Goal: Communication & Community: Answer question/provide support

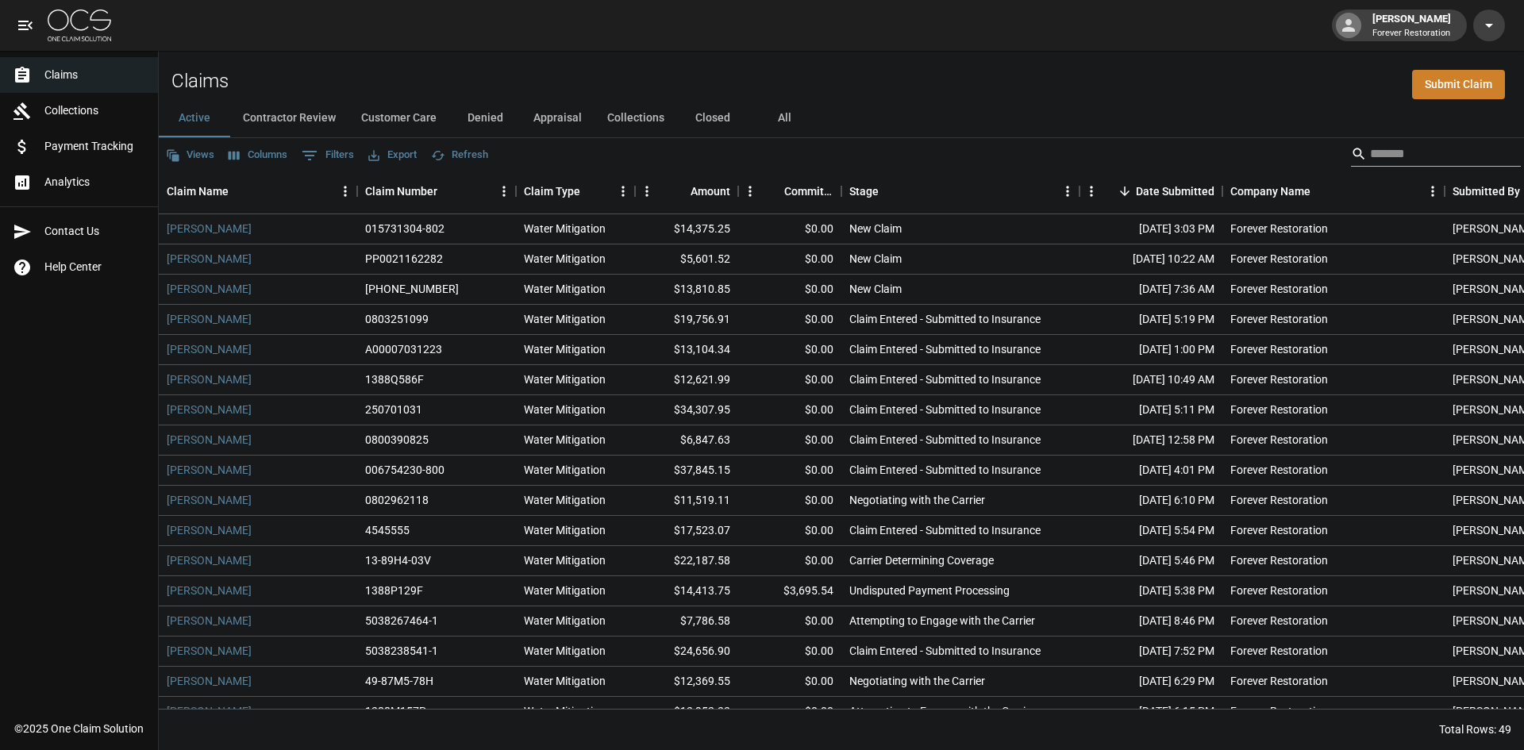
click at [1412, 154] on input "Search" at bounding box center [1433, 153] width 127 height 25
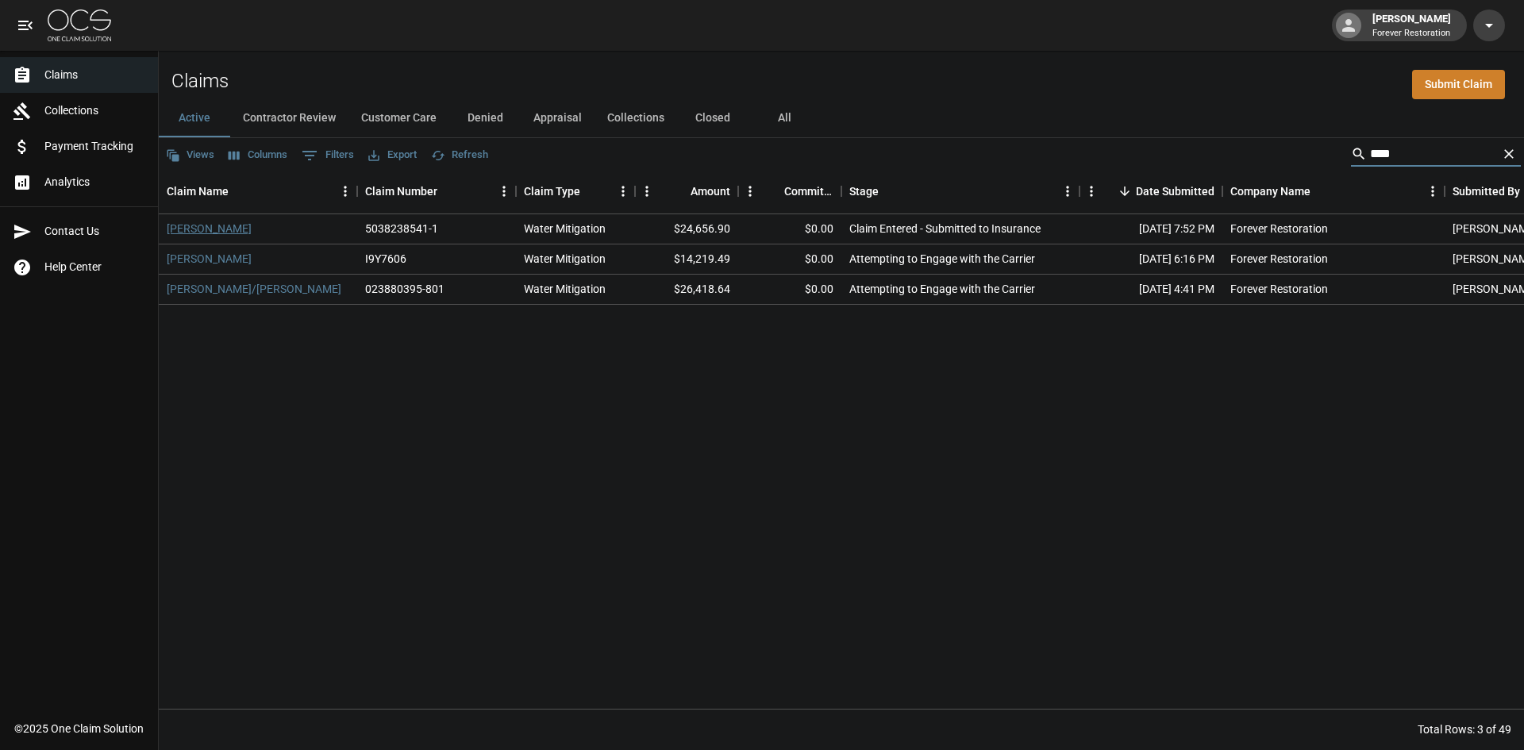
type input "****"
click at [211, 224] on link "[PERSON_NAME]" at bounding box center [209, 229] width 85 height 16
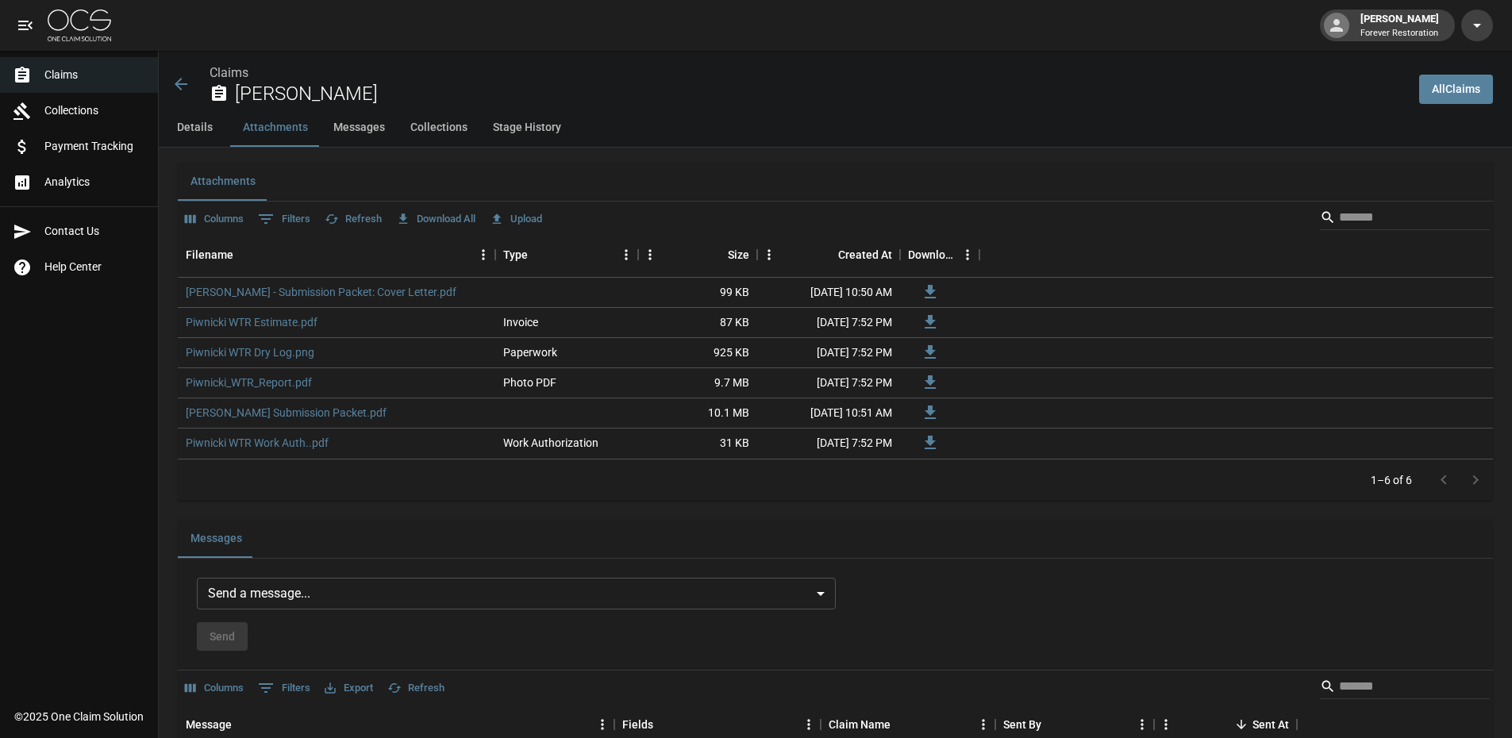
scroll to position [952, 0]
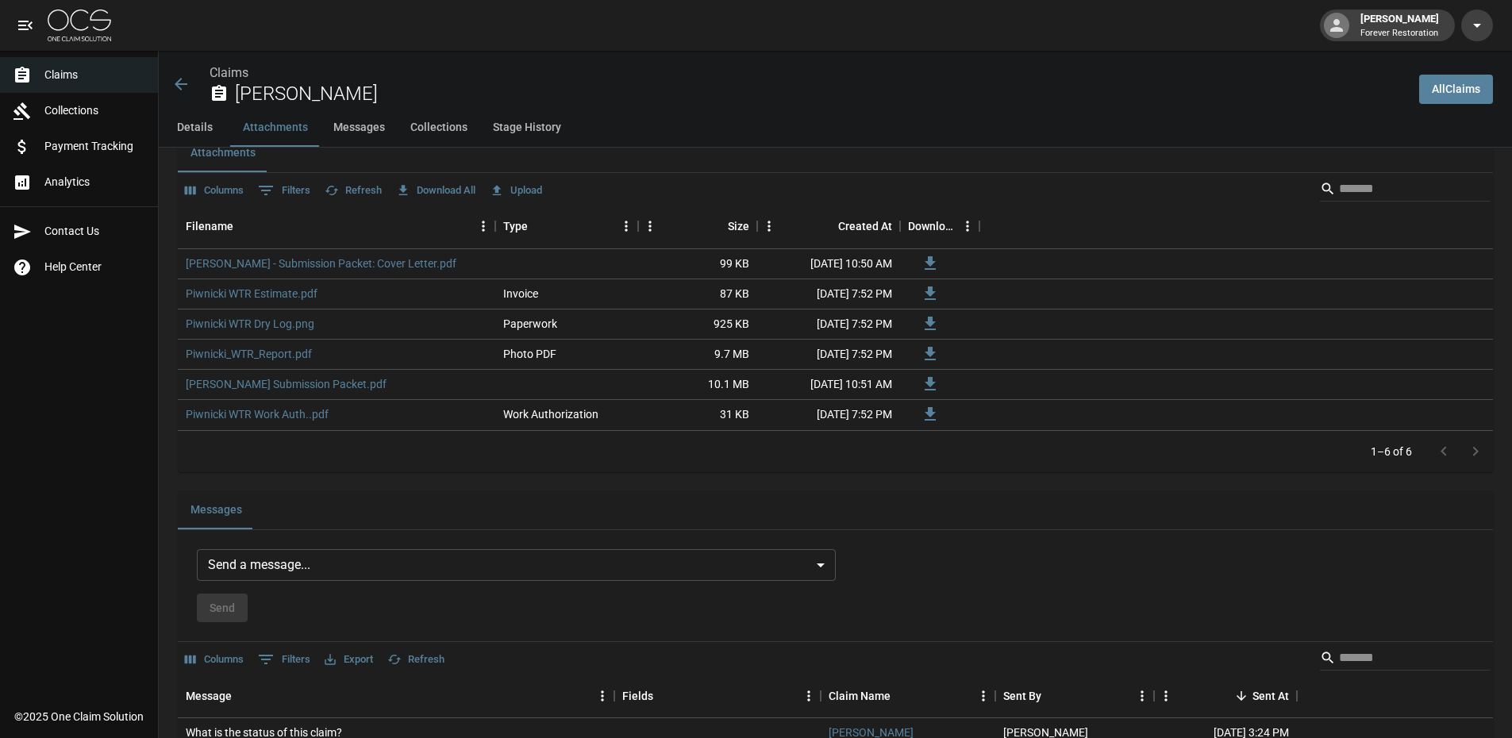
click at [802, 557] on body "[PERSON_NAME] Forever Restoration Claims Collections Payment Tracking Analytics…" at bounding box center [756, 273] width 1512 height 2450
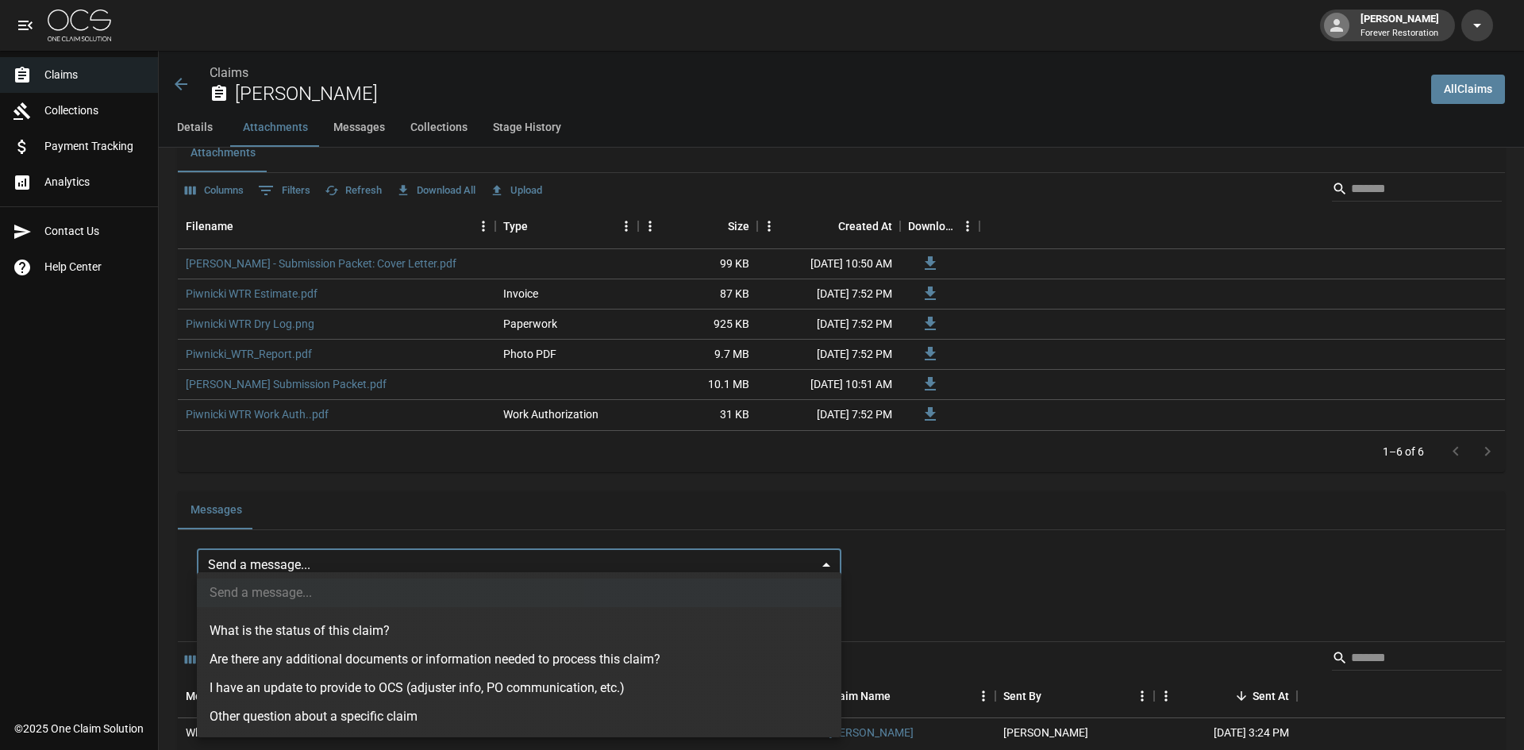
click at [391, 629] on li "What is the status of this claim?" at bounding box center [519, 631] width 644 height 29
type input "**********"
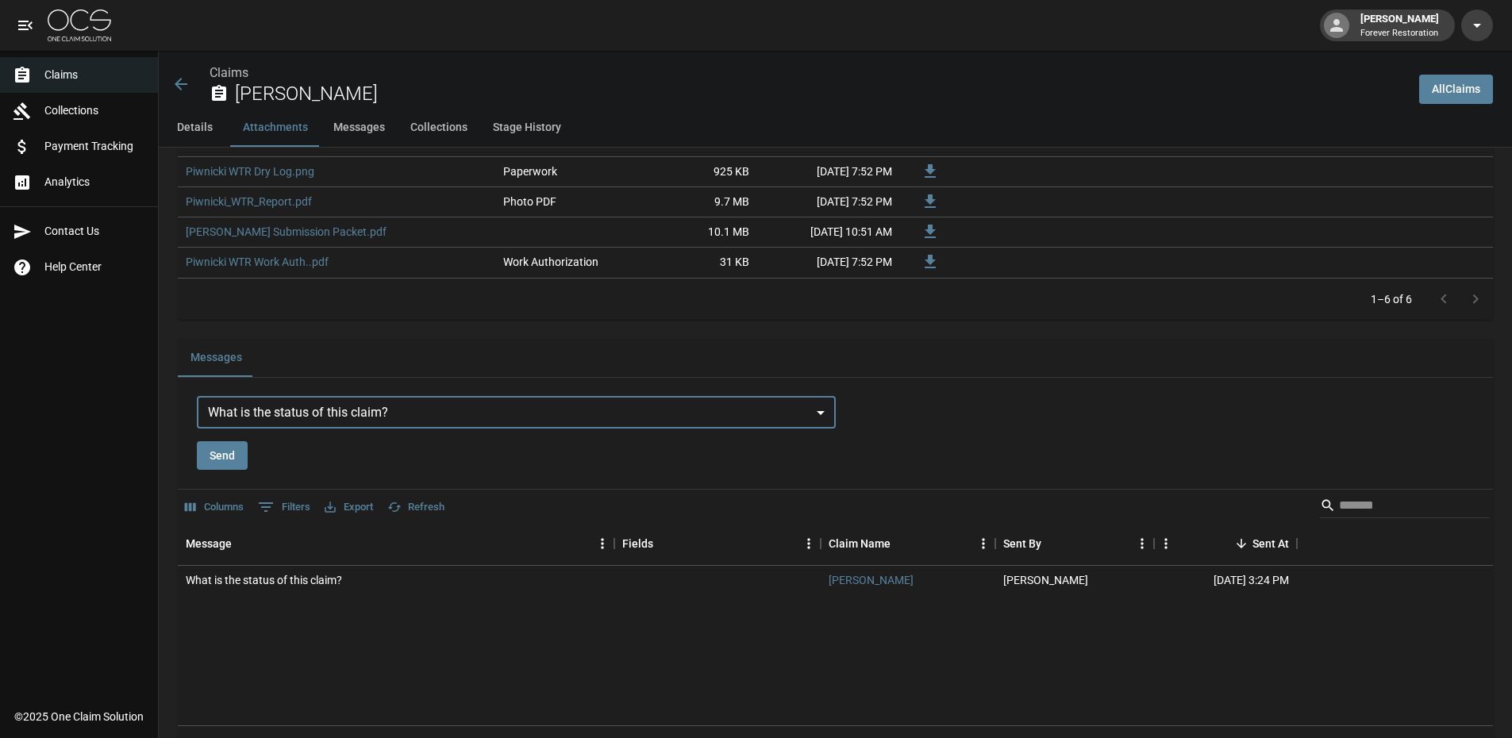
scroll to position [1111, 0]
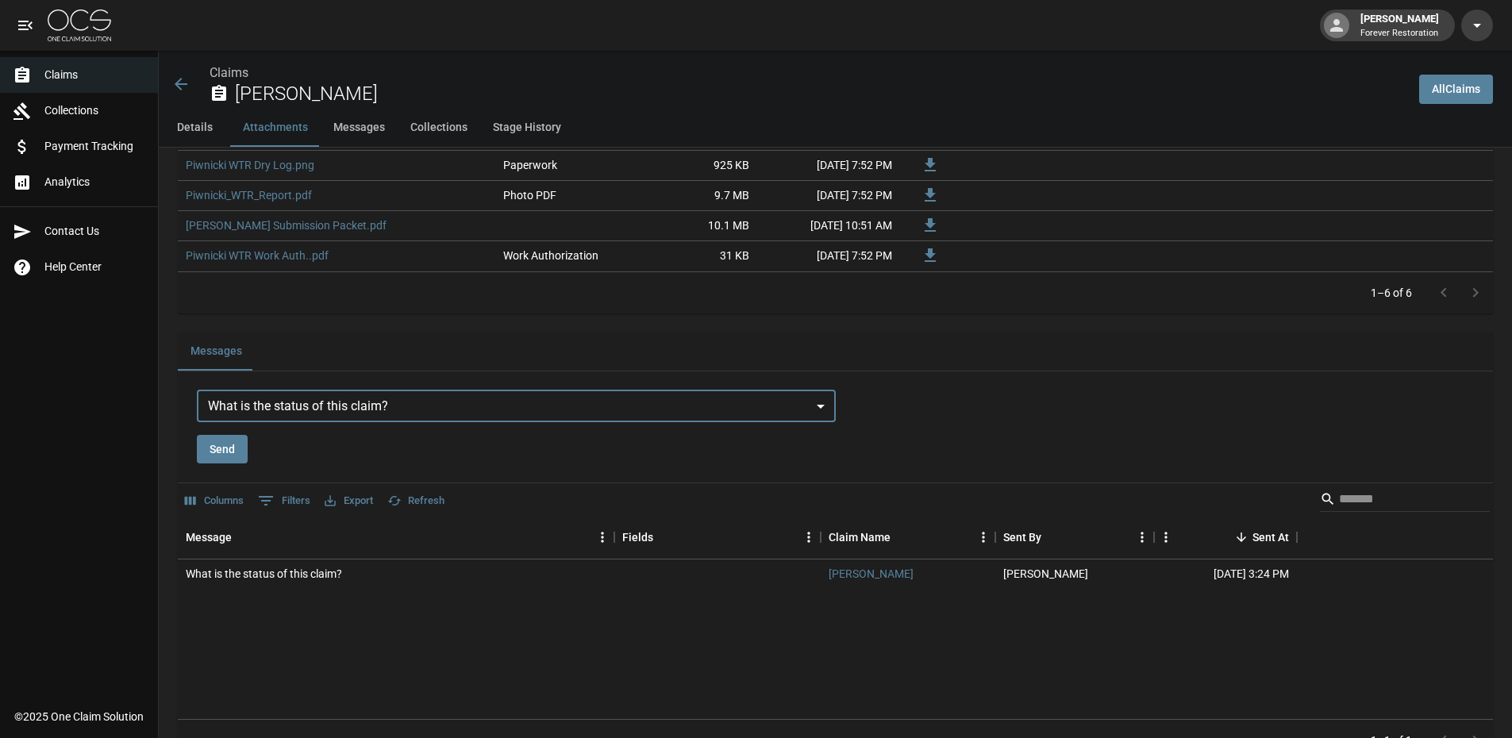
click at [225, 443] on button "Send" at bounding box center [222, 449] width 51 height 29
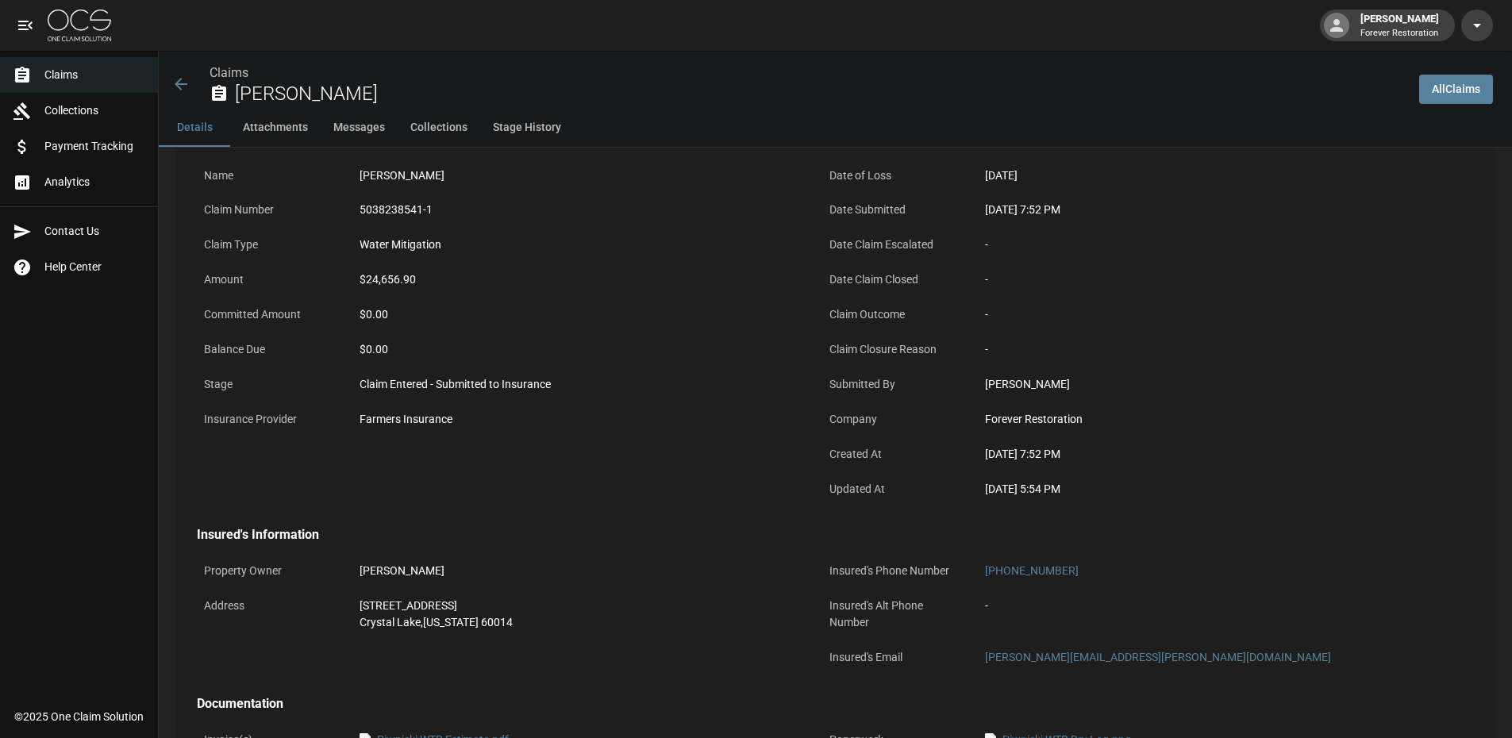
scroll to position [79, 0]
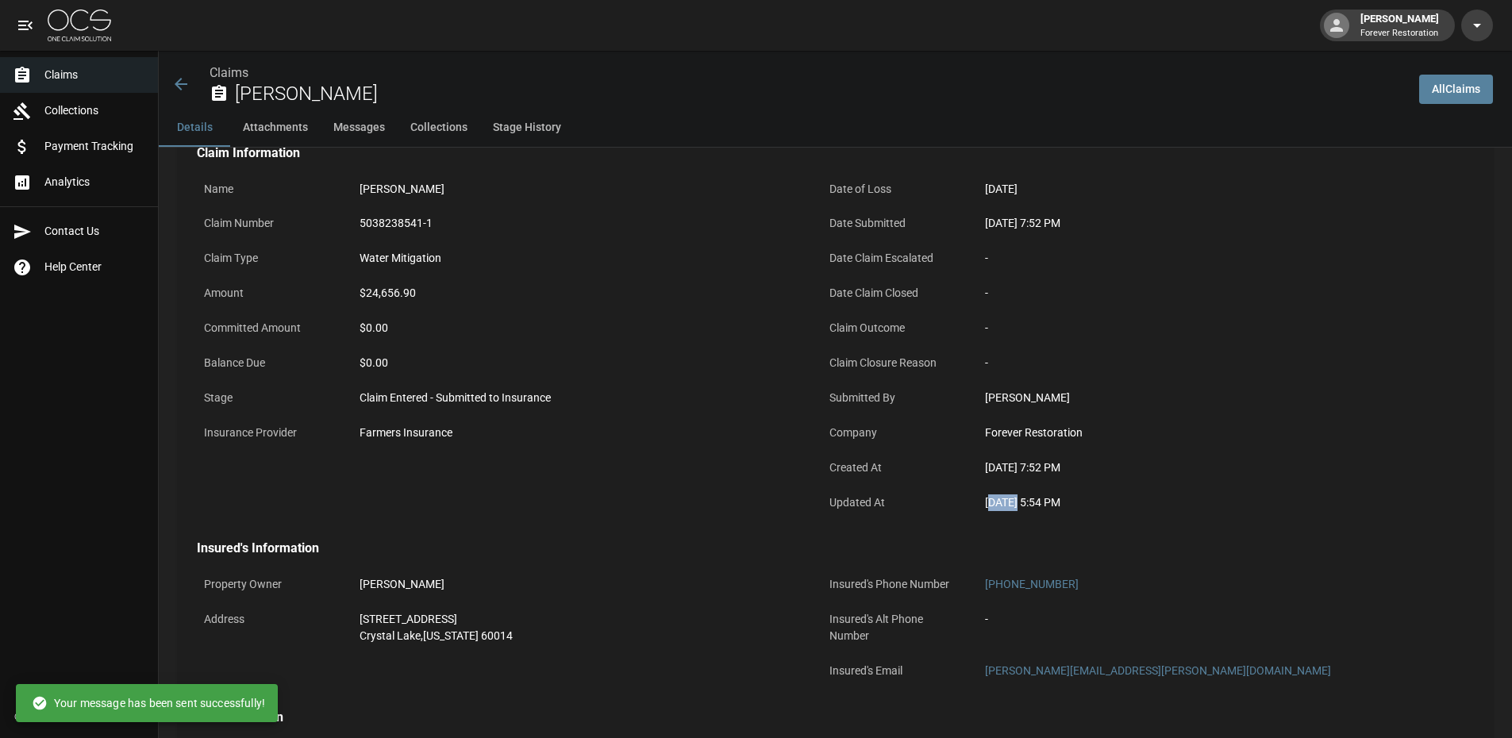
drag, startPoint x: 1014, startPoint y: 506, endPoint x: 988, endPoint y: 503, distance: 25.6
click at [988, 503] on div "[DATE] 5:54 PM" at bounding box center [1203, 502] width 437 height 17
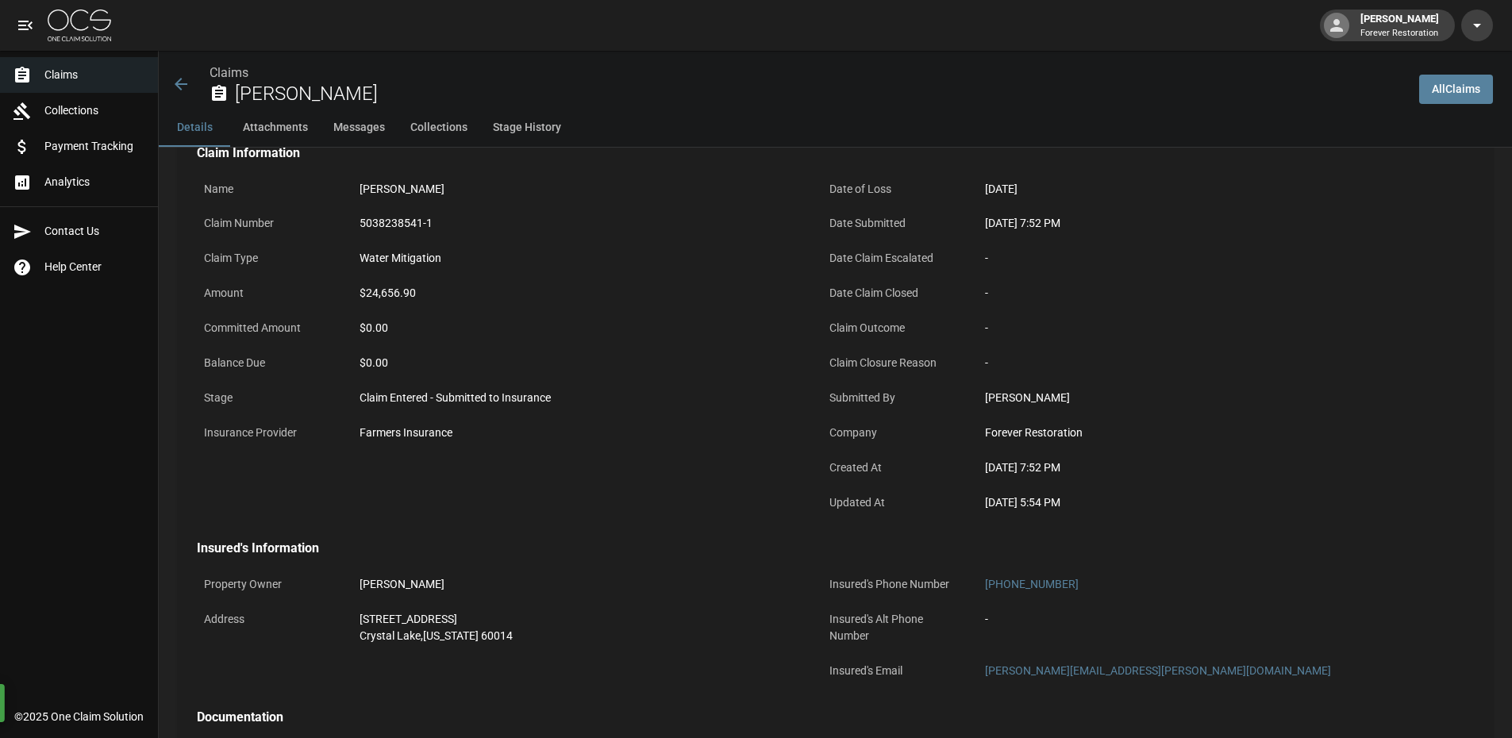
click at [1121, 495] on div "[DATE] 5:54 PM" at bounding box center [1203, 502] width 437 height 17
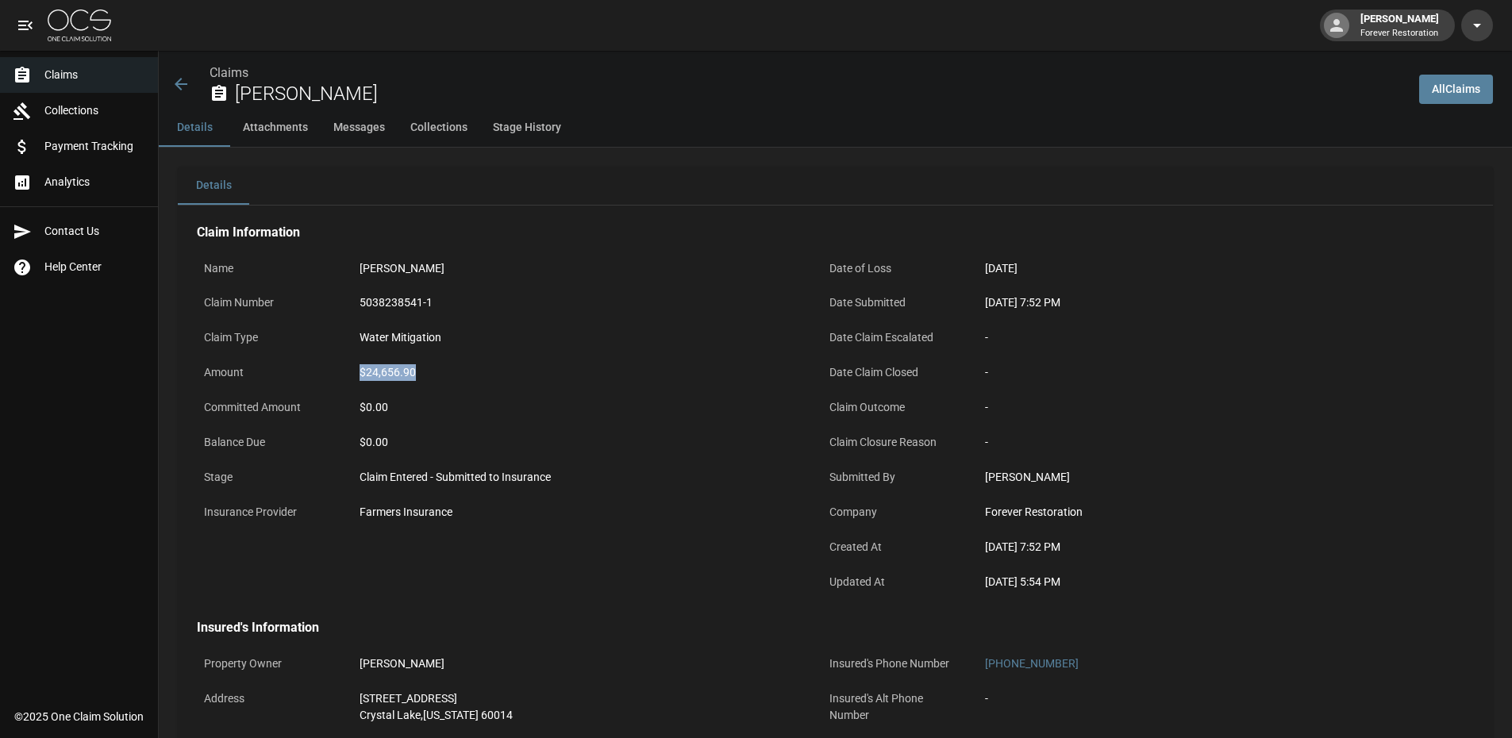
drag, startPoint x: 413, startPoint y: 371, endPoint x: 350, endPoint y: 369, distance: 62.7
click at [350, 369] on div "Amount $24,656.90" at bounding box center [500, 374] width 606 height 35
click at [341, 367] on div "Amount $24,656.90" at bounding box center [500, 374] width 606 height 35
drag, startPoint x: 419, startPoint y: 369, endPoint x: 357, endPoint y: 372, distance: 62.0
click at [357, 372] on div "$24,656.90" at bounding box center [577, 372] width 451 height 31
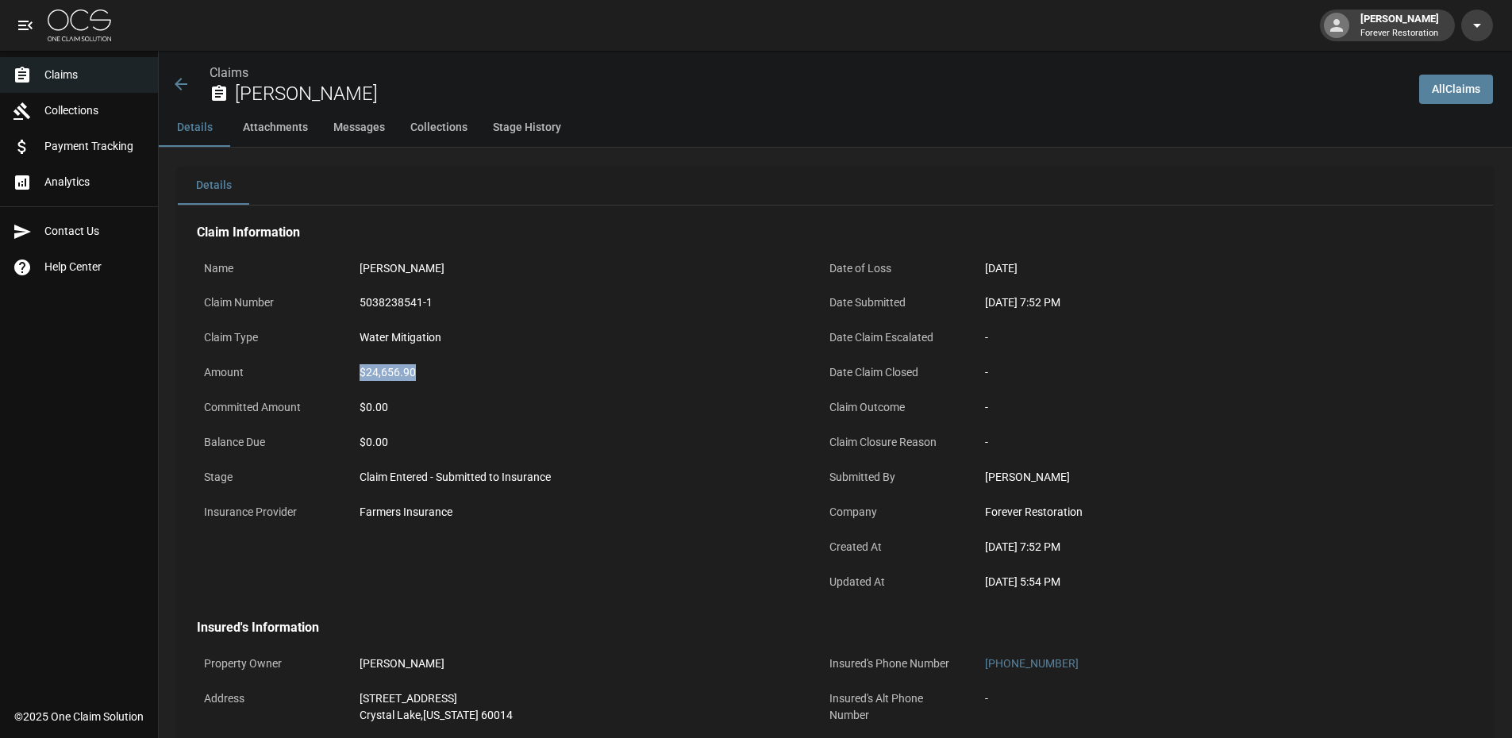
click at [415, 366] on div "$24,656.90" at bounding box center [577, 372] width 451 height 31
drag, startPoint x: 414, startPoint y: 374, endPoint x: 400, endPoint y: 387, distance: 18.5
click at [411, 376] on div "$24,656.90" at bounding box center [578, 372] width 437 height 17
click at [392, 405] on div "$0.00" at bounding box center [578, 407] width 437 height 17
drag, startPoint x: 412, startPoint y: 375, endPoint x: 364, endPoint y: 370, distance: 47.9
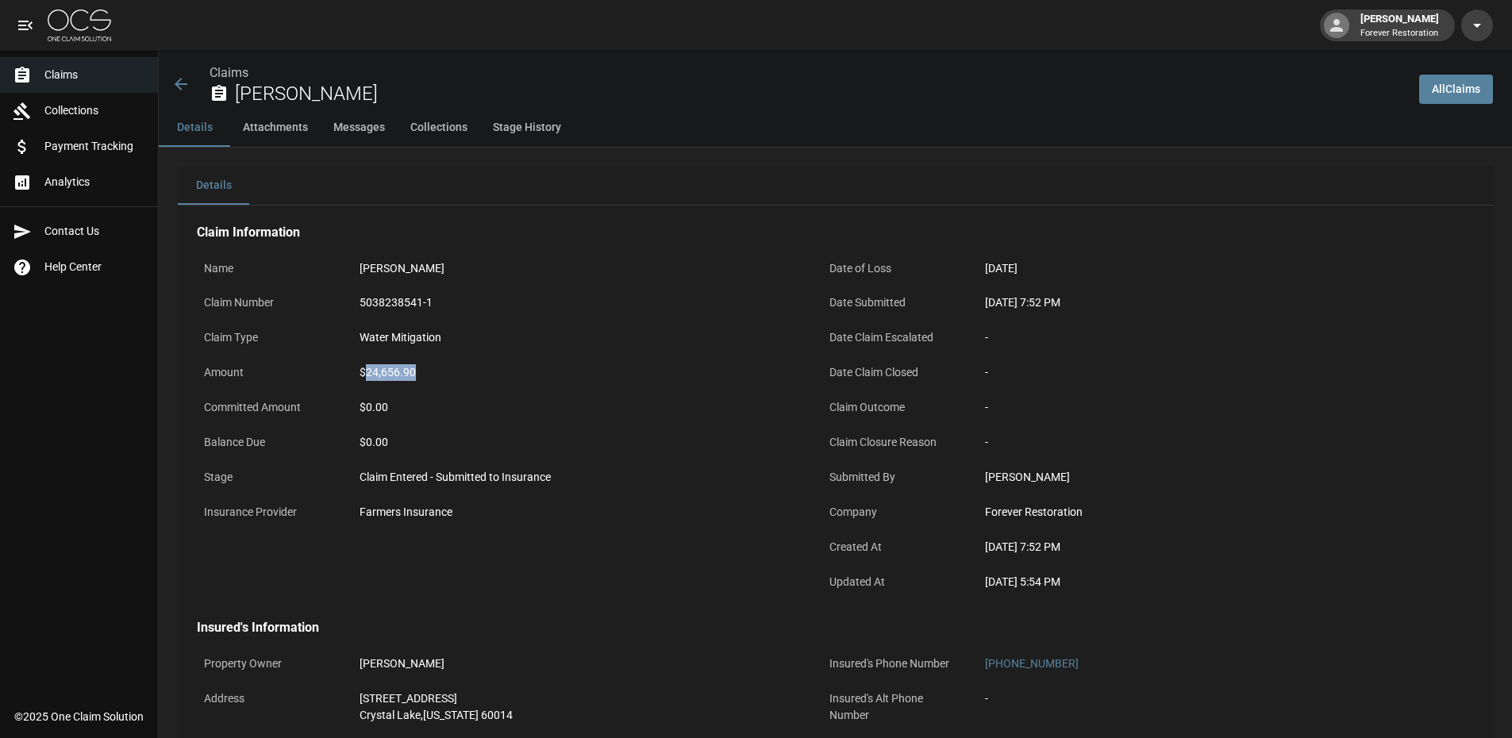
click at [364, 370] on div "$24,656.90" at bounding box center [578, 372] width 437 height 17
click at [407, 393] on div "$0.00" at bounding box center [577, 407] width 451 height 31
drag, startPoint x: 398, startPoint y: 416, endPoint x: 344, endPoint y: 411, distance: 55.0
click at [344, 411] on div "Committed Amount $0.00" at bounding box center [500, 409] width 606 height 35
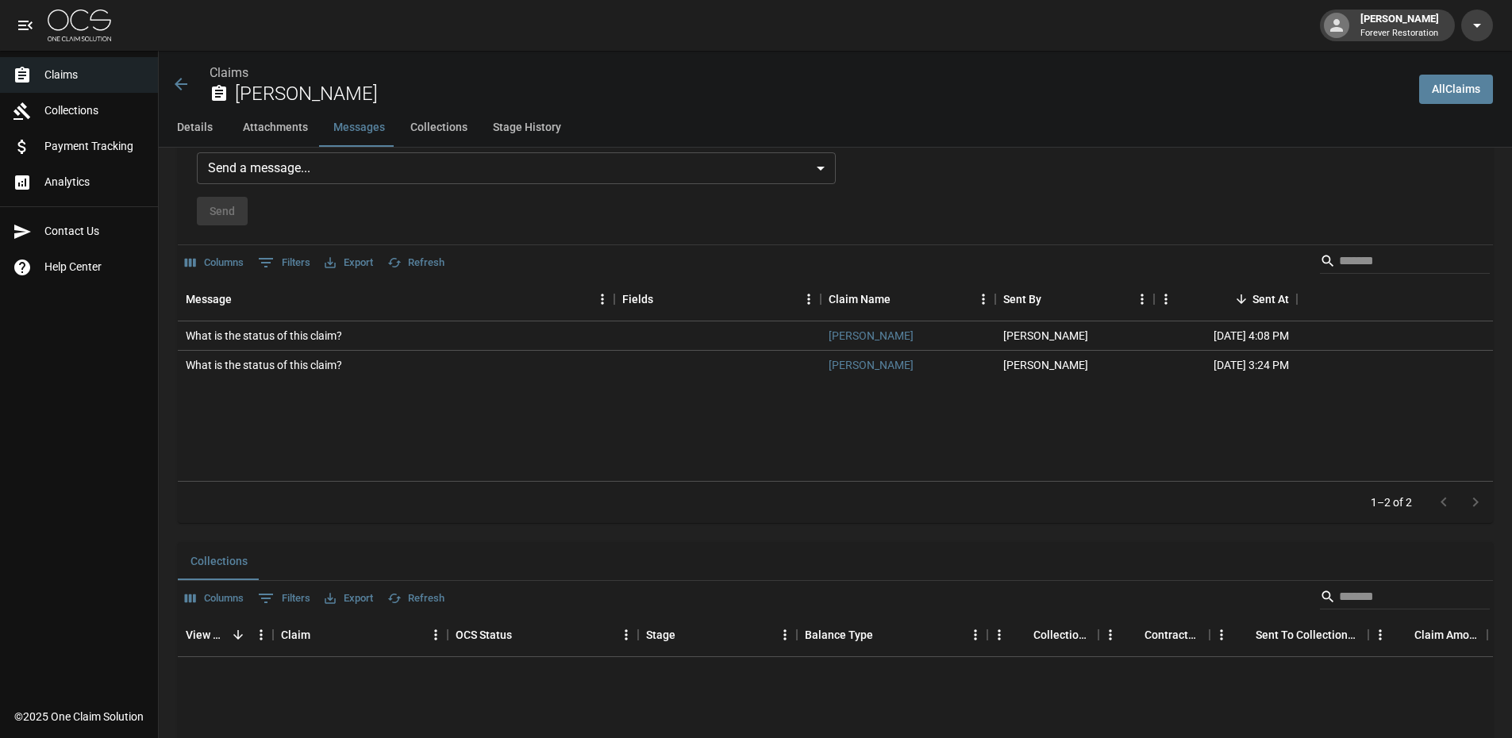
scroll to position [1270, 0]
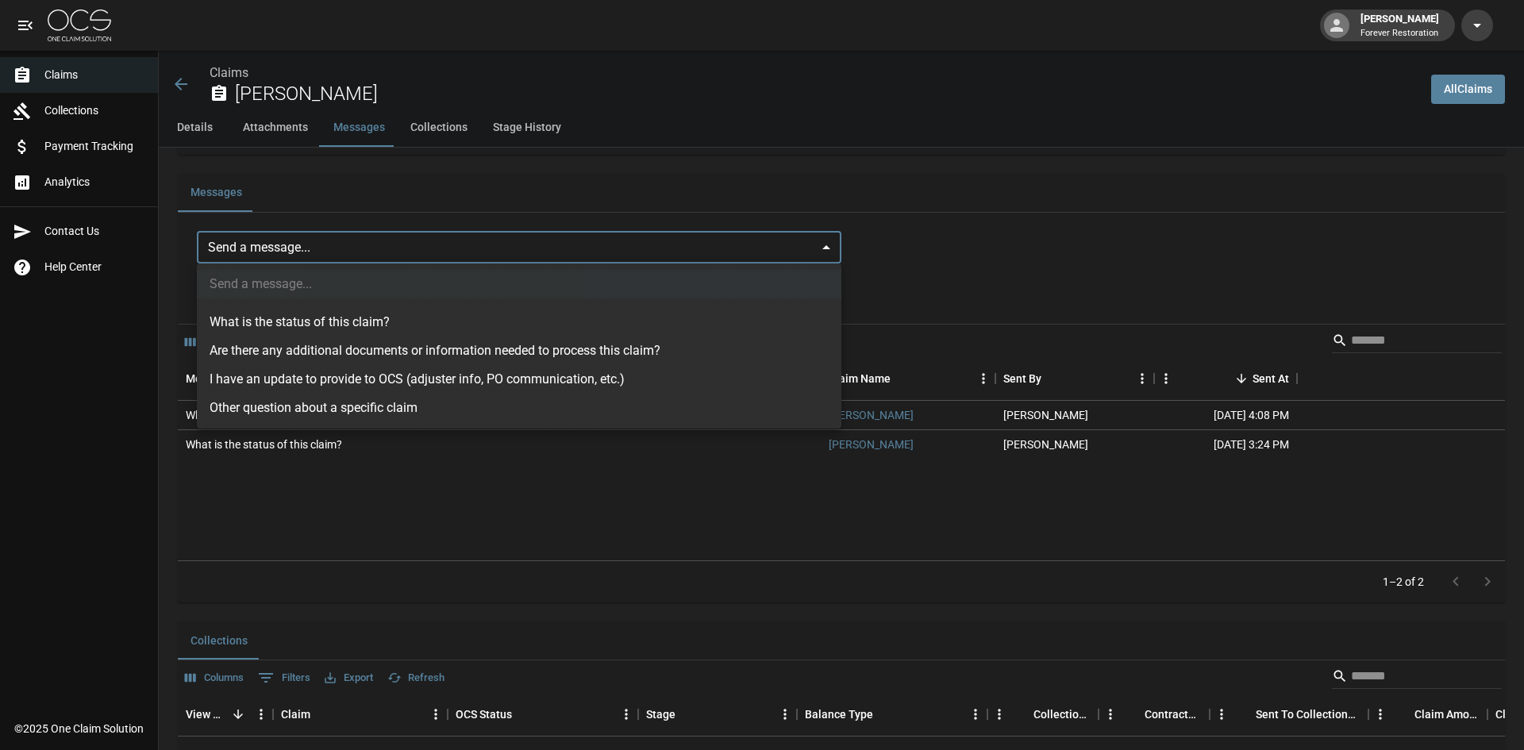
click at [337, 375] on li "I have an update to provide to OCS (adjuster info, PO communication, etc.)" at bounding box center [519, 379] width 644 height 29
type input "**********"
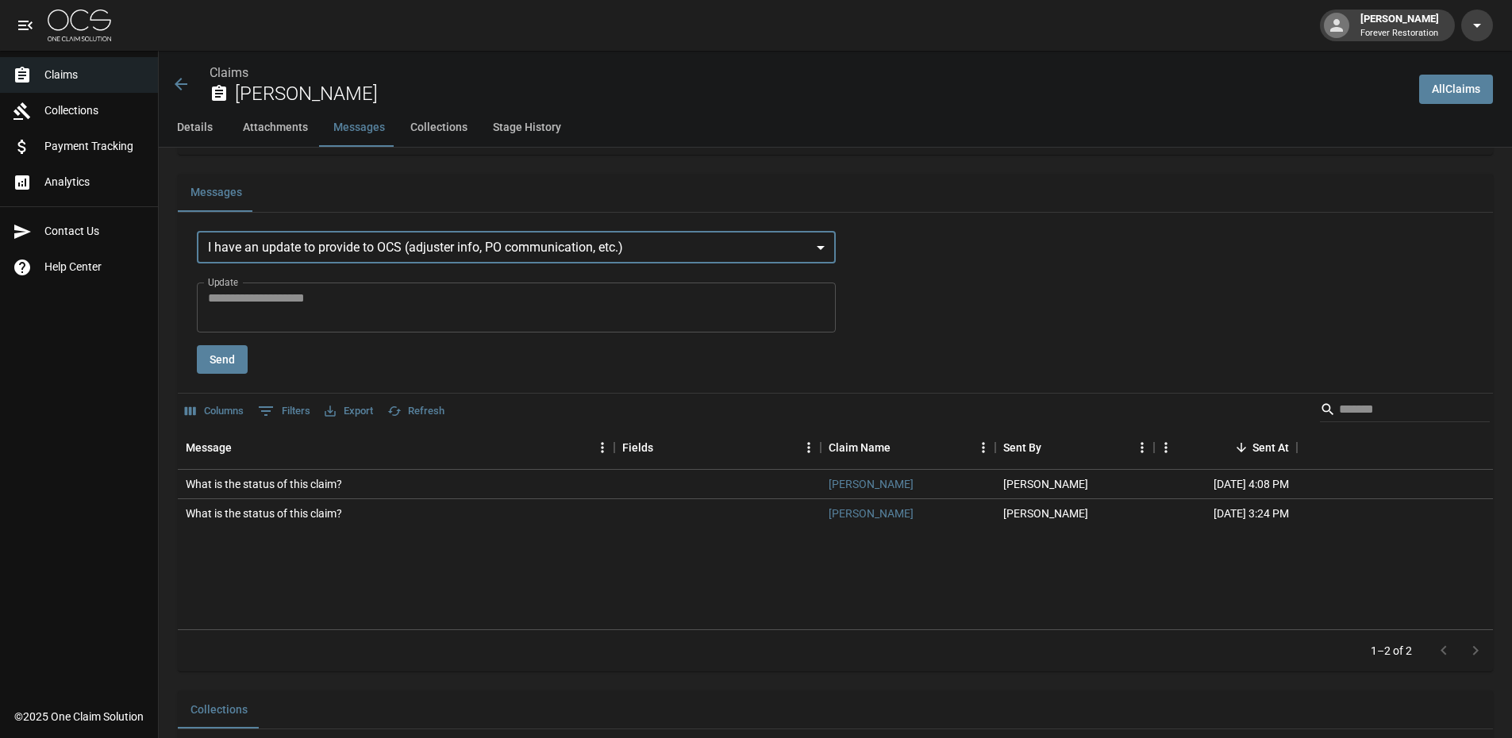
click at [341, 314] on textarea "Update" at bounding box center [516, 307] width 617 height 37
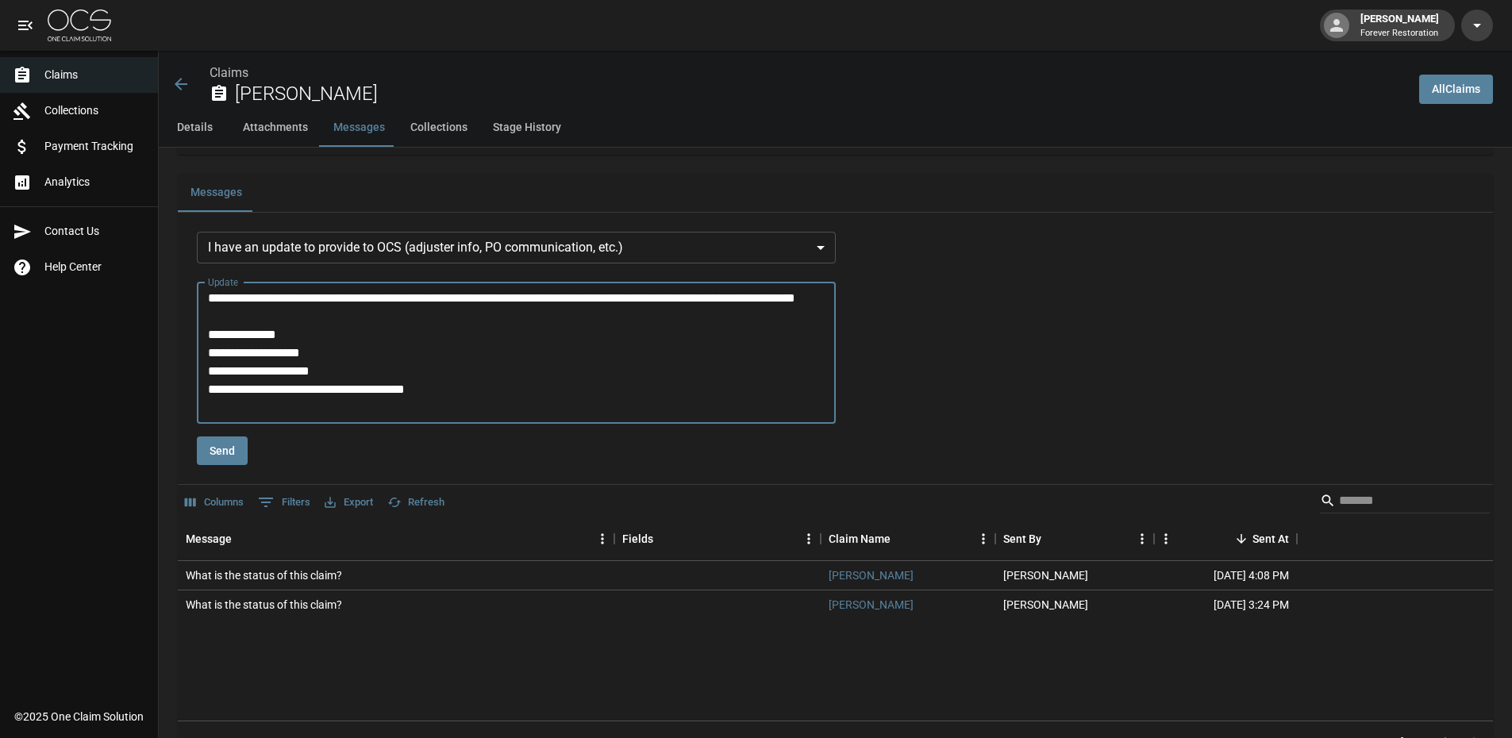
click at [400, 387] on textarea "**********" at bounding box center [519, 353] width 622 height 128
click at [481, 412] on textarea "**********" at bounding box center [519, 353] width 622 height 128
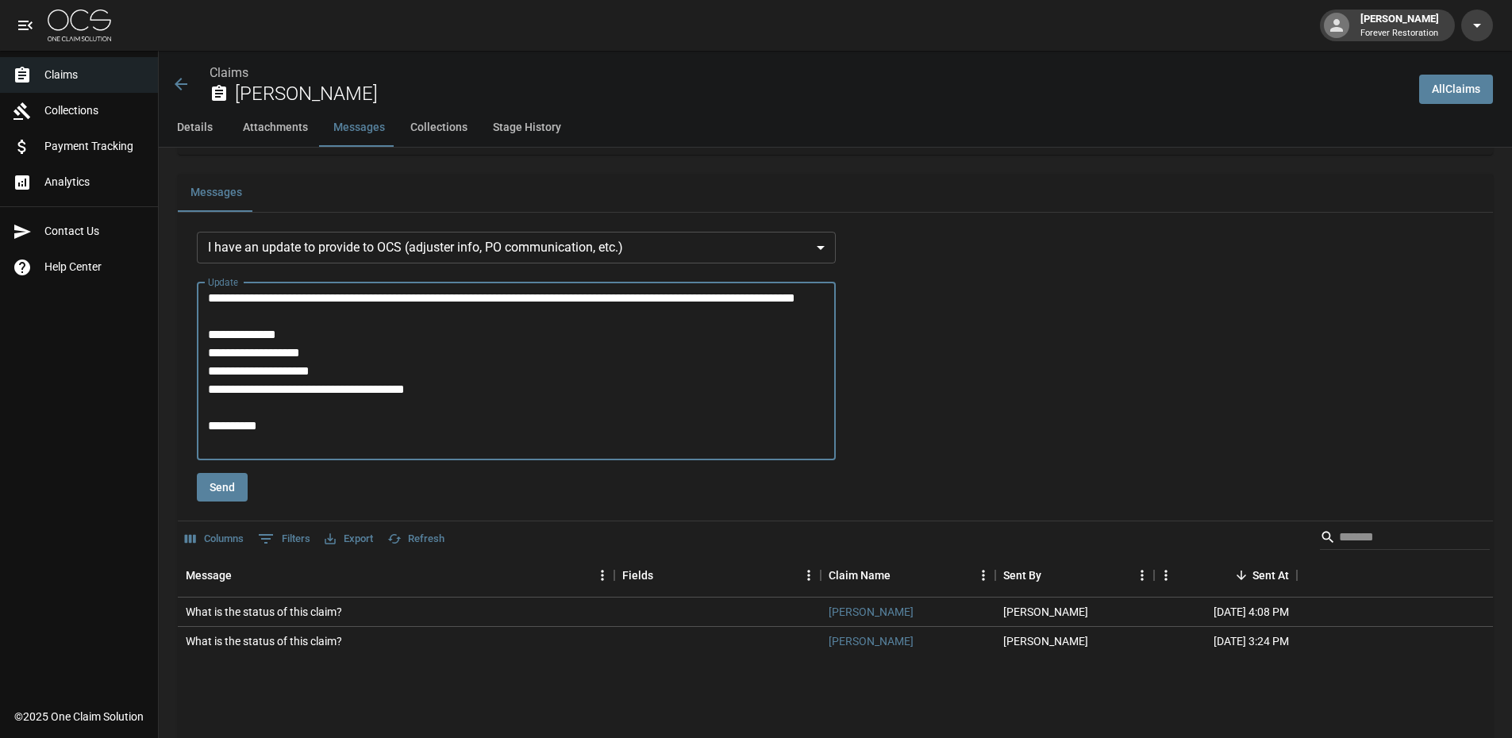
type textarea "**********"
click at [230, 473] on button "Send" at bounding box center [222, 487] width 51 height 29
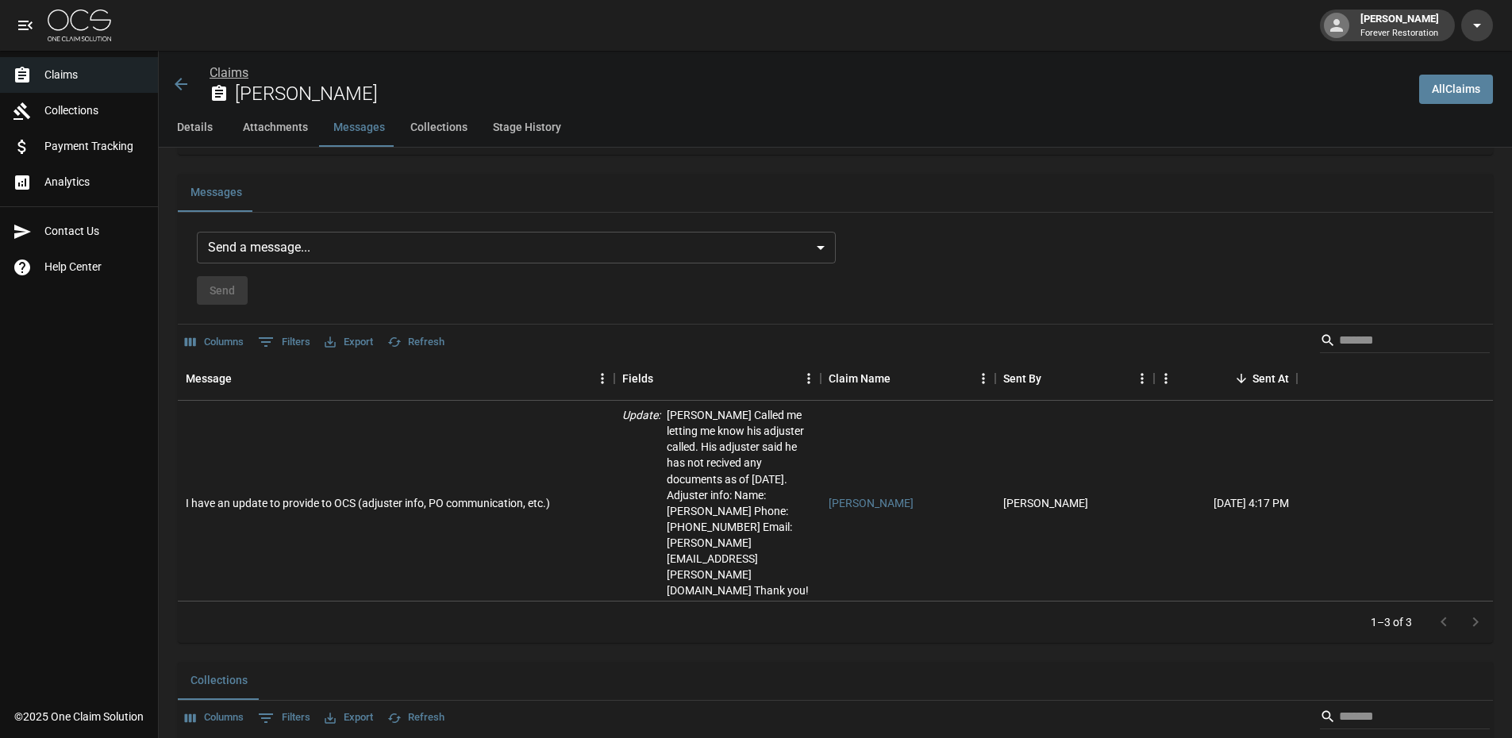
click at [231, 66] on link "Claims" at bounding box center [229, 72] width 39 height 15
